Goal: Navigation & Orientation: Find specific page/section

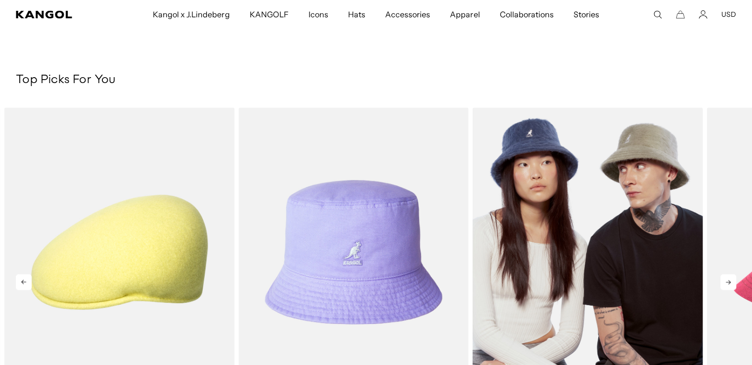
scroll to position [0, 204]
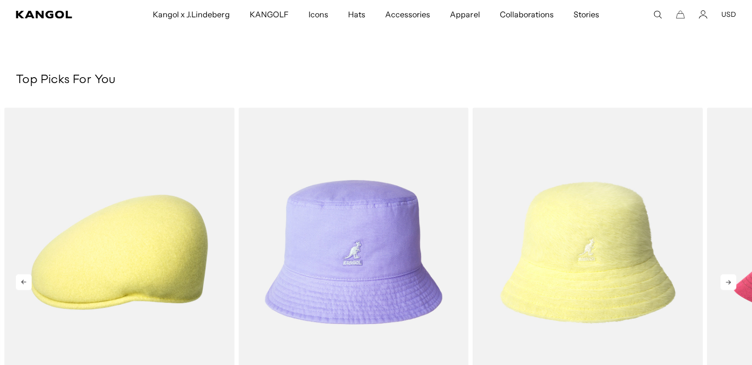
click at [734, 285] on icon at bounding box center [729, 282] width 16 height 16
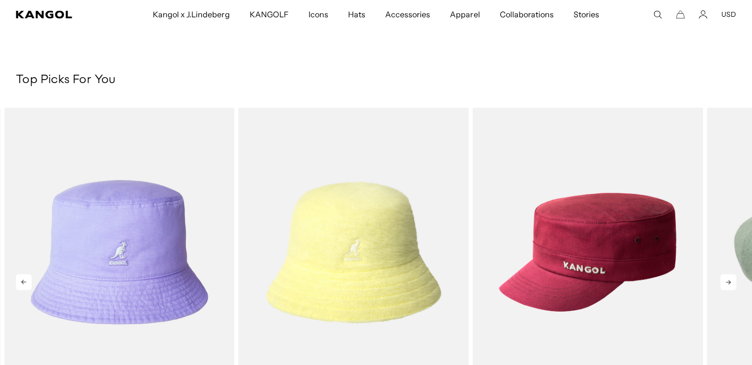
click at [734, 285] on icon at bounding box center [729, 282] width 16 height 16
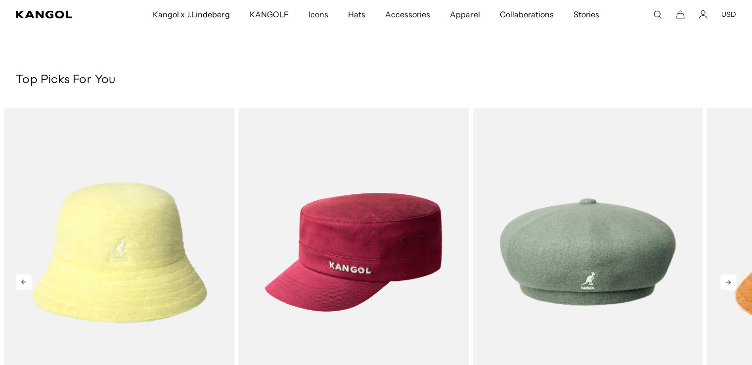
scroll to position [0, 0]
click at [734, 285] on icon at bounding box center [729, 282] width 16 height 16
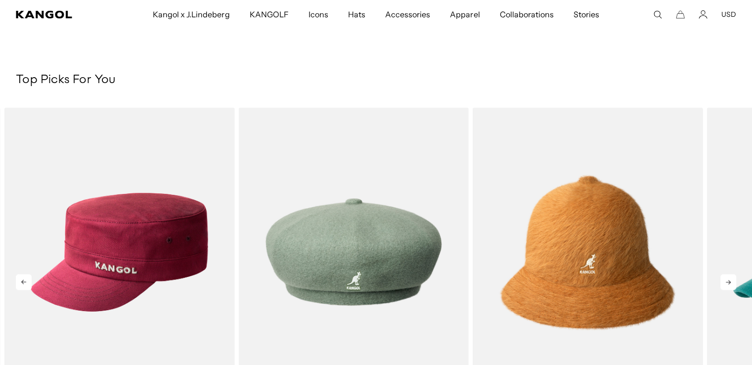
click at [734, 285] on icon at bounding box center [729, 282] width 16 height 16
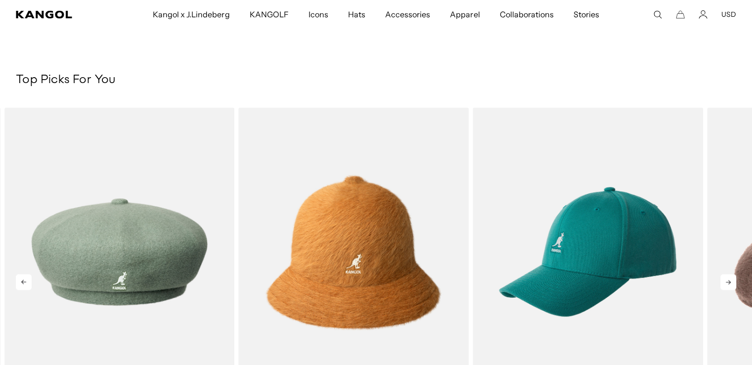
scroll to position [0, 204]
click at [734, 285] on icon at bounding box center [729, 282] width 16 height 16
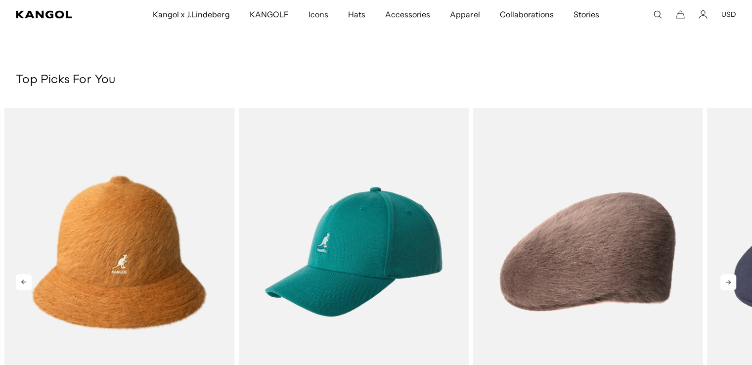
click at [734, 285] on icon at bounding box center [729, 282] width 16 height 16
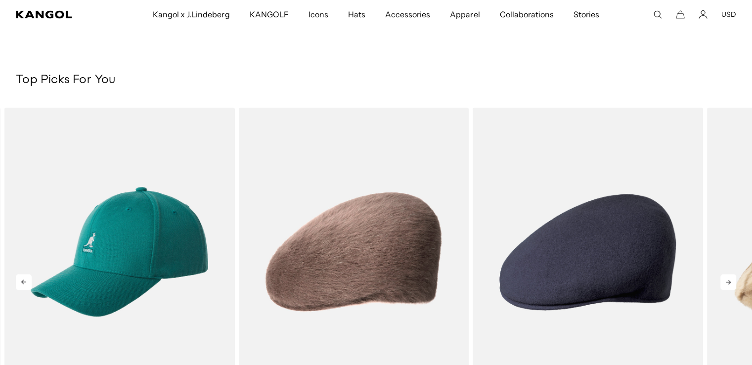
click at [734, 285] on icon at bounding box center [729, 282] width 16 height 16
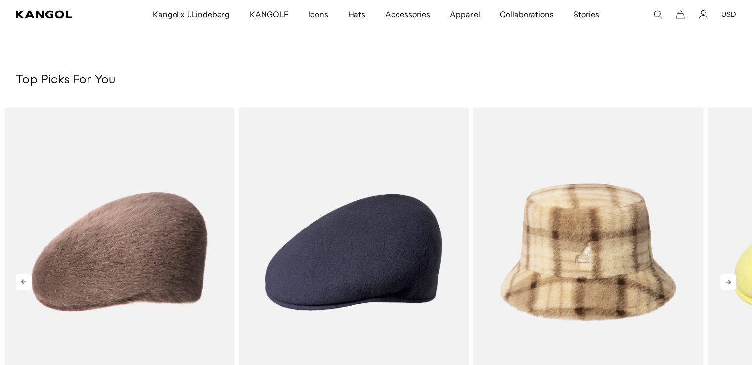
scroll to position [0, 0]
click at [734, 285] on icon at bounding box center [729, 282] width 16 height 16
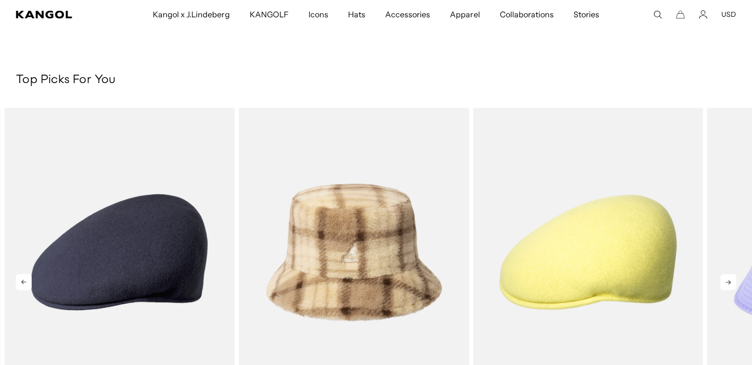
click at [734, 285] on icon at bounding box center [729, 282] width 16 height 16
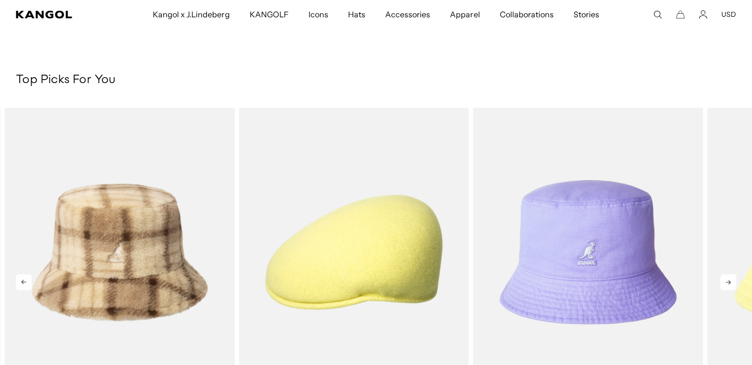
click at [734, 285] on icon at bounding box center [729, 282] width 16 height 16
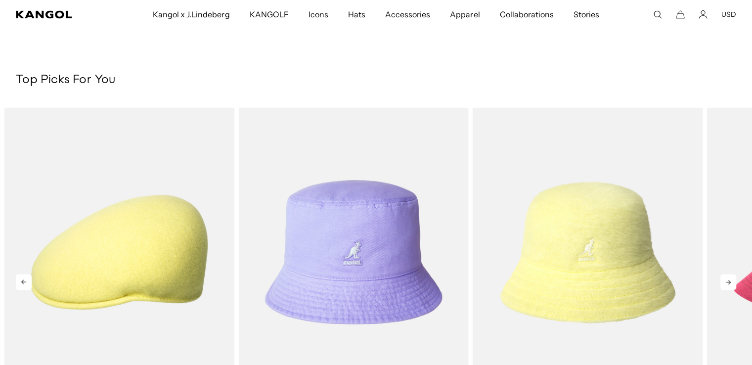
click at [730, 281] on icon at bounding box center [728, 282] width 5 height 4
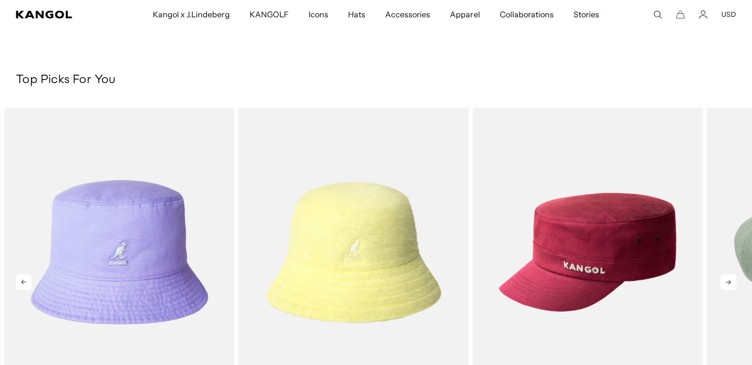
click at [730, 281] on icon at bounding box center [728, 282] width 5 height 4
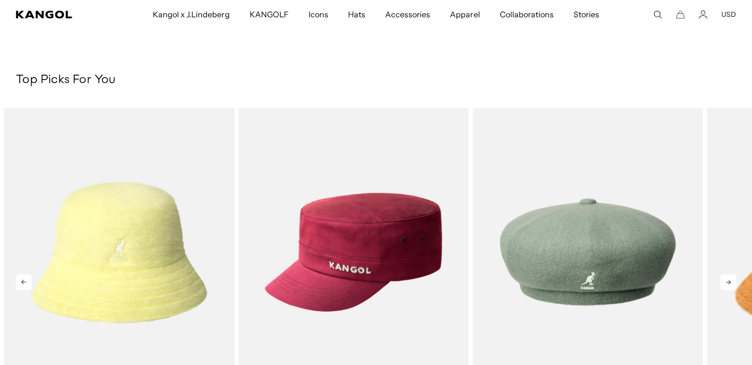
click at [730, 281] on icon at bounding box center [728, 282] width 5 height 4
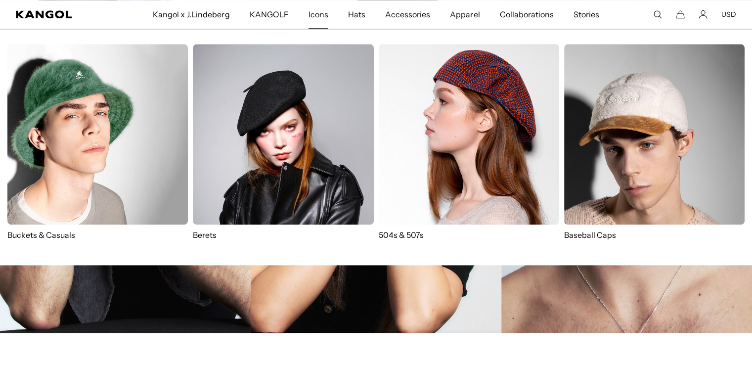
scroll to position [0, 204]
click at [444, 179] on img at bounding box center [469, 134] width 181 height 181
